Goal: Information Seeking & Learning: Understand process/instructions

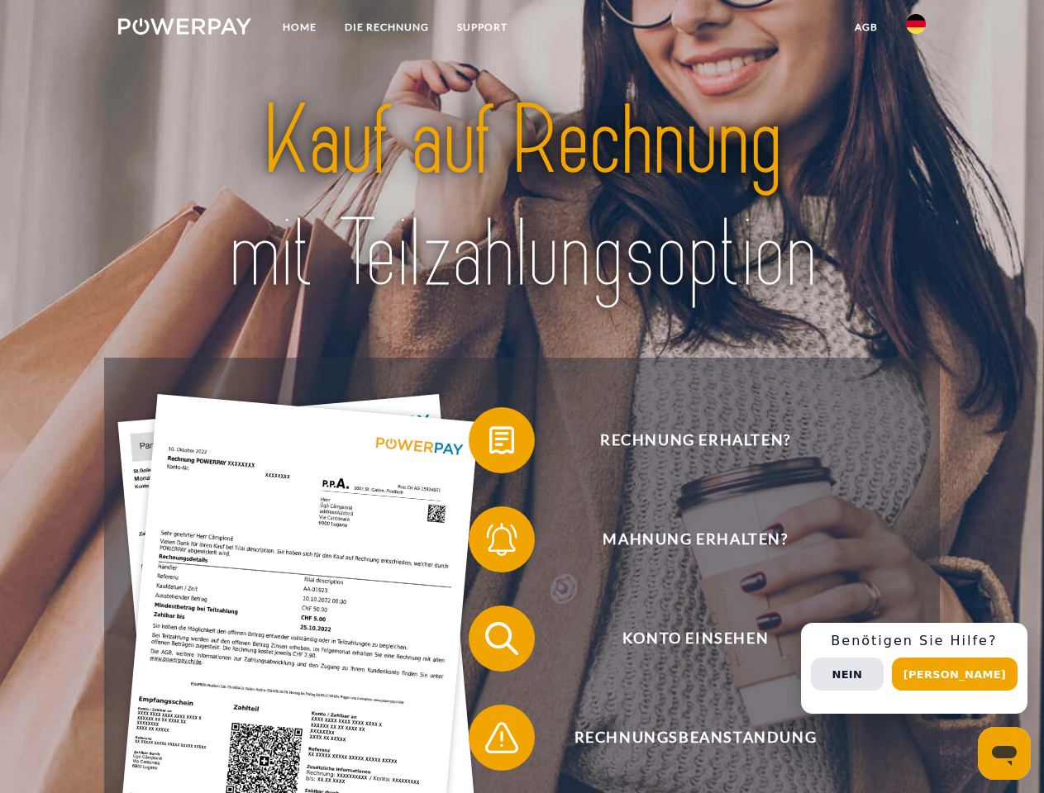
click at [184, 29] on img at bounding box center [184, 26] width 133 height 17
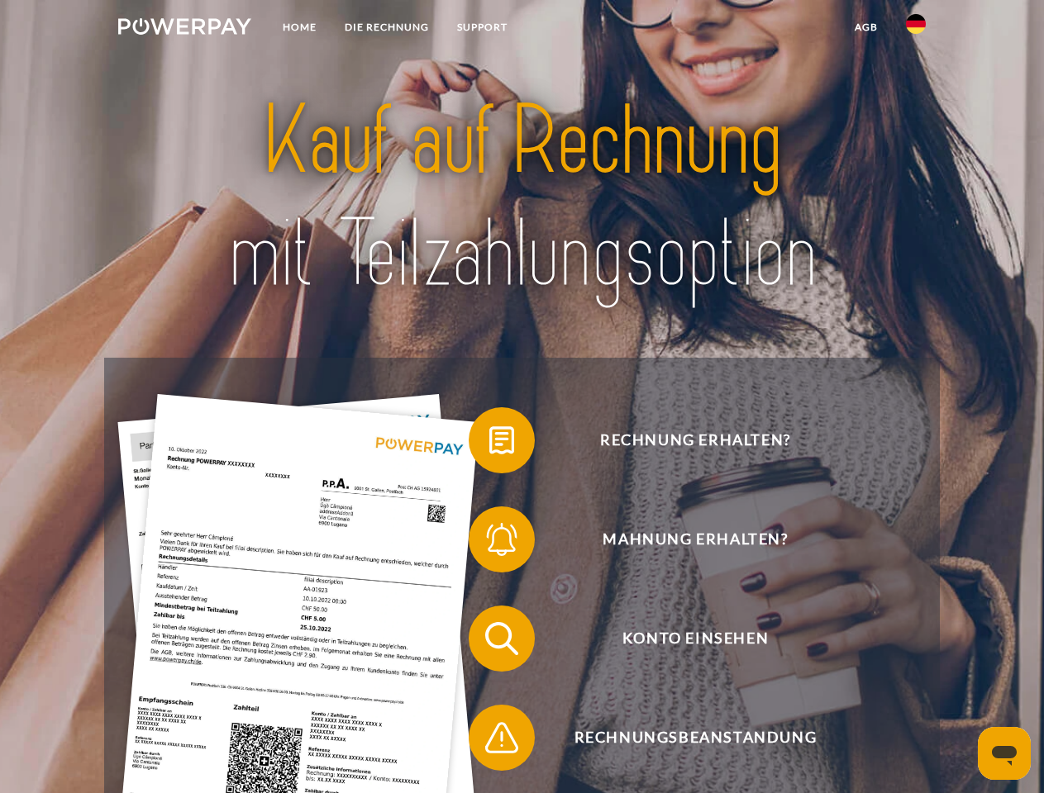
click at [916, 29] on img at bounding box center [916, 24] width 20 height 20
click at [865, 27] on link "agb" at bounding box center [865, 27] width 51 height 30
click at [489, 444] on span at bounding box center [476, 440] width 83 height 83
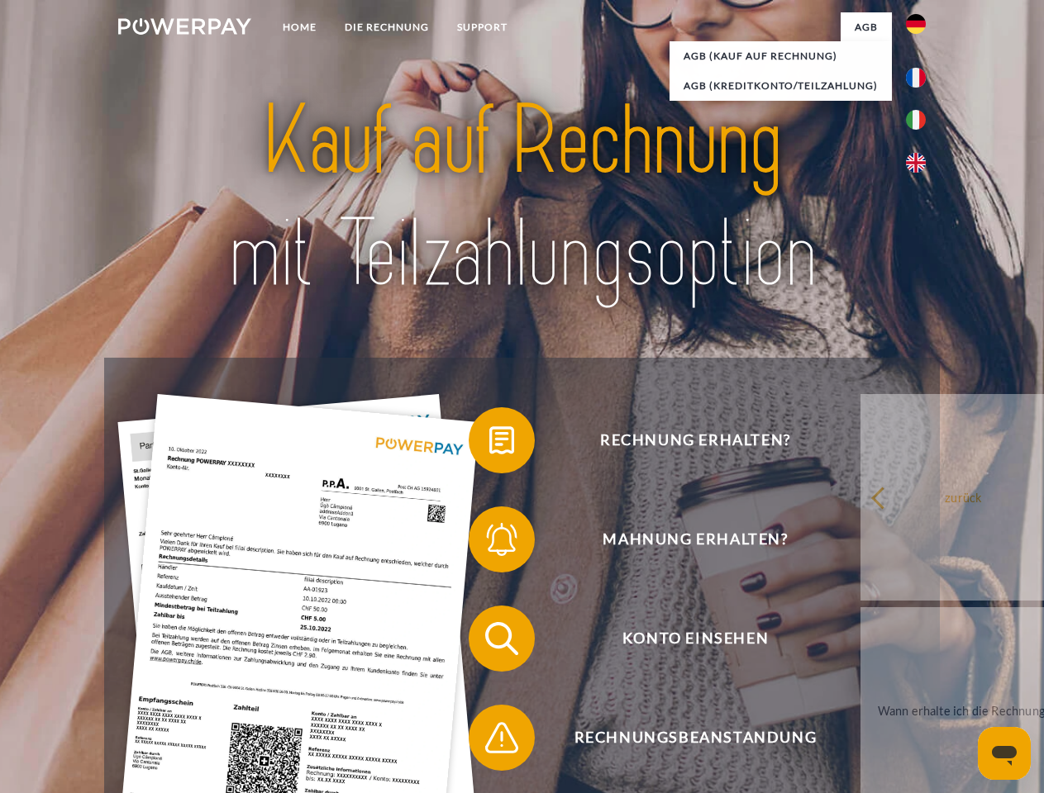
click at [489, 543] on span at bounding box center [476, 539] width 83 height 83
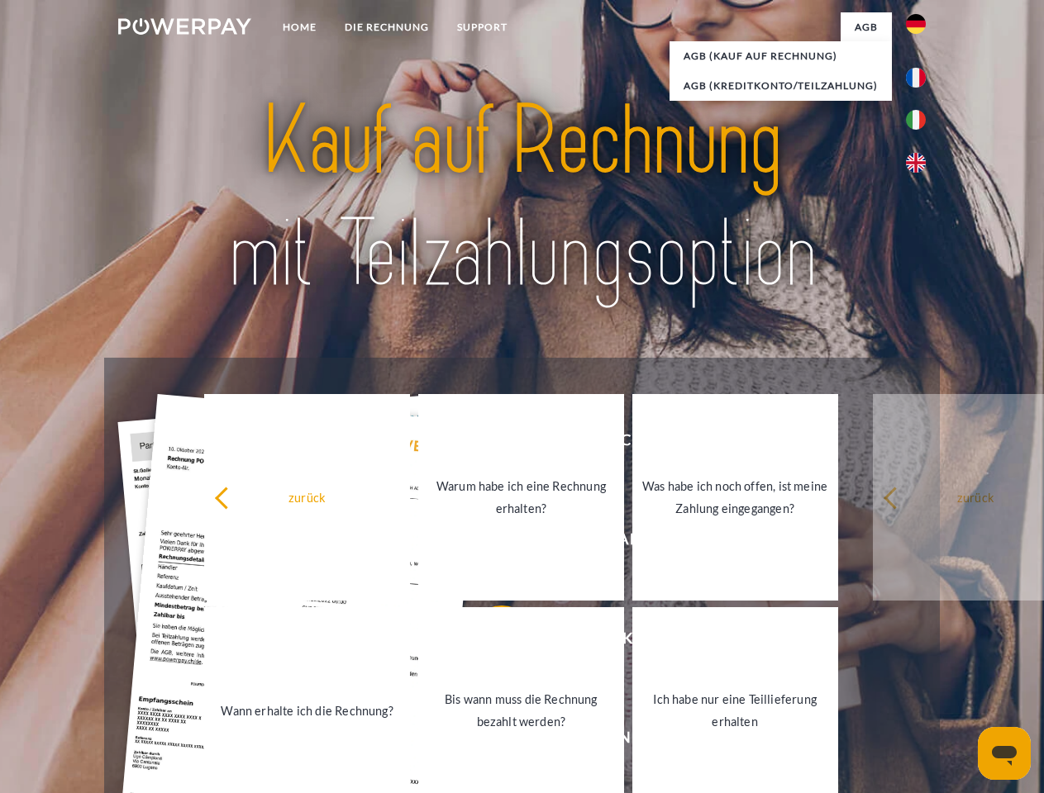
click at [489, 642] on link "Bis wann muss die Rechnung bezahlt werden?" at bounding box center [521, 710] width 206 height 207
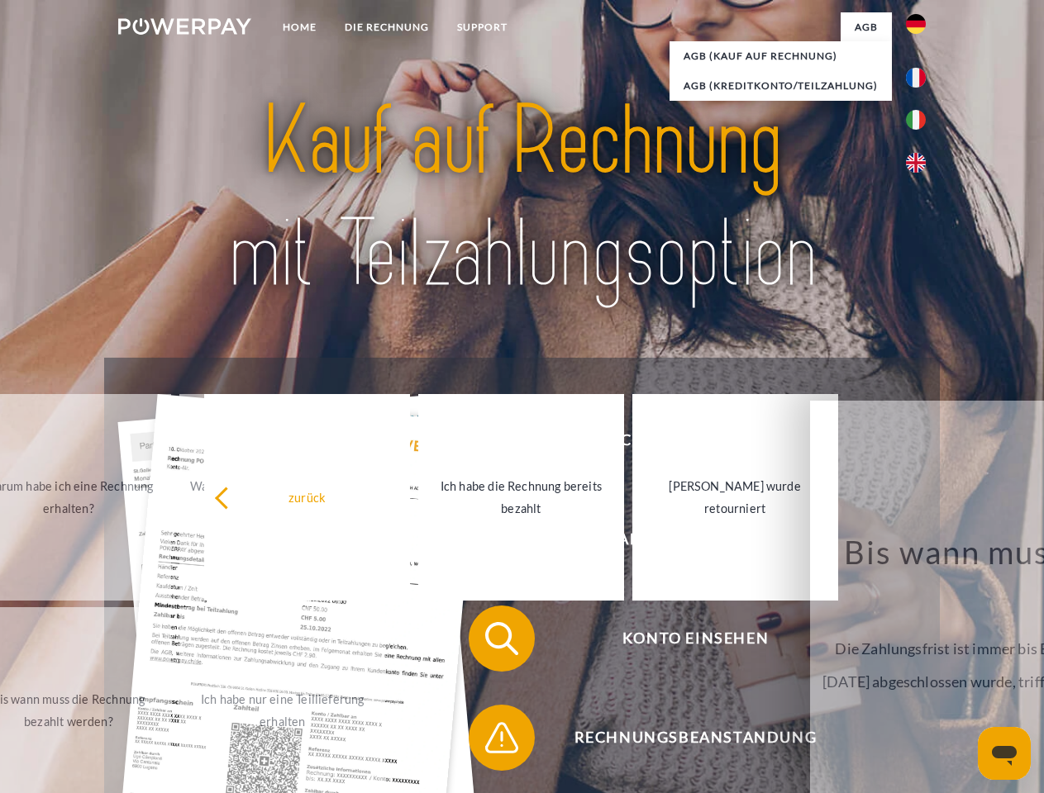
click at [489, 741] on span at bounding box center [476, 738] width 83 height 83
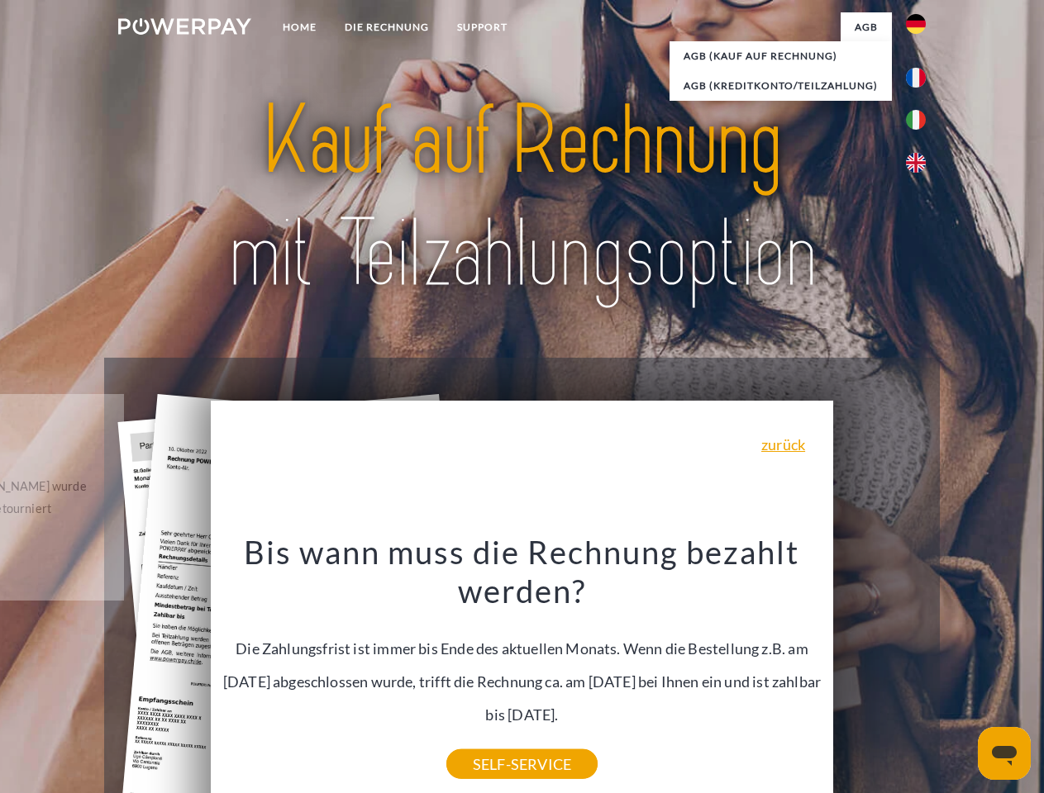
click at [920, 668] on div "Rechnung erhalten? Mahnung erhalten? Konto einsehen" at bounding box center [521, 688] width 835 height 661
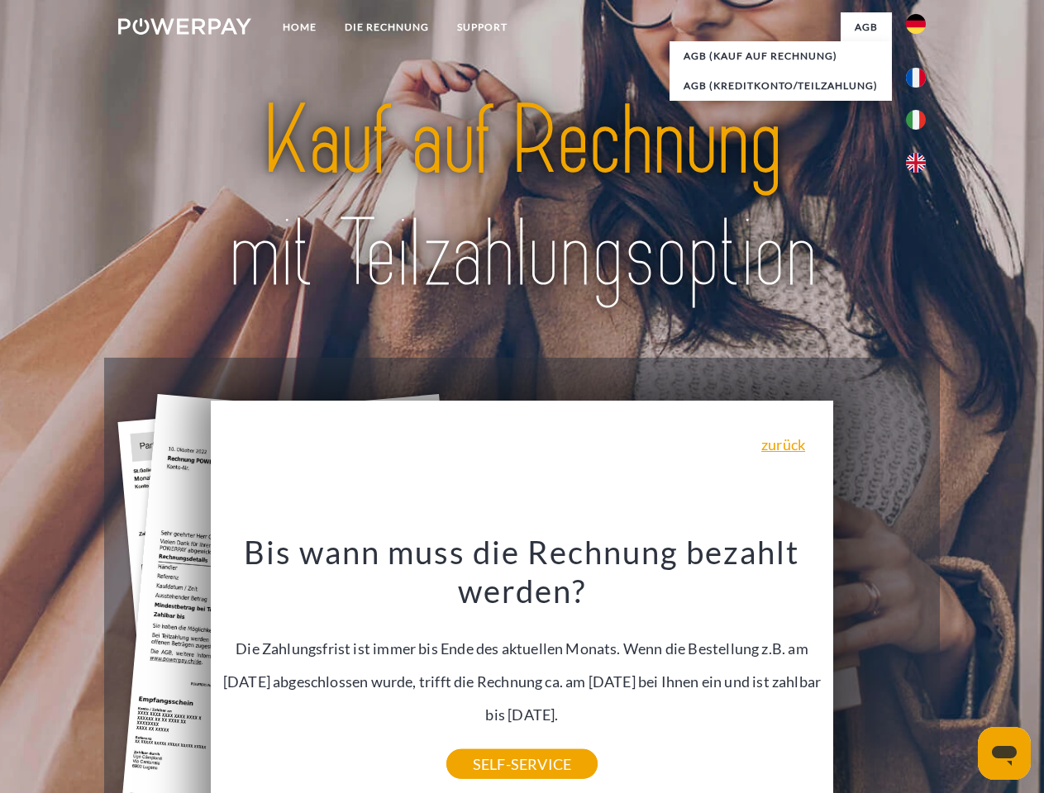
click at [879, 672] on span "Konto einsehen" at bounding box center [694, 639] width 405 height 66
click at [960, 674] on header "Home DIE RECHNUNG SUPPORT" at bounding box center [522, 570] width 1044 height 1141
